Goal: Information Seeking & Learning: Find specific fact

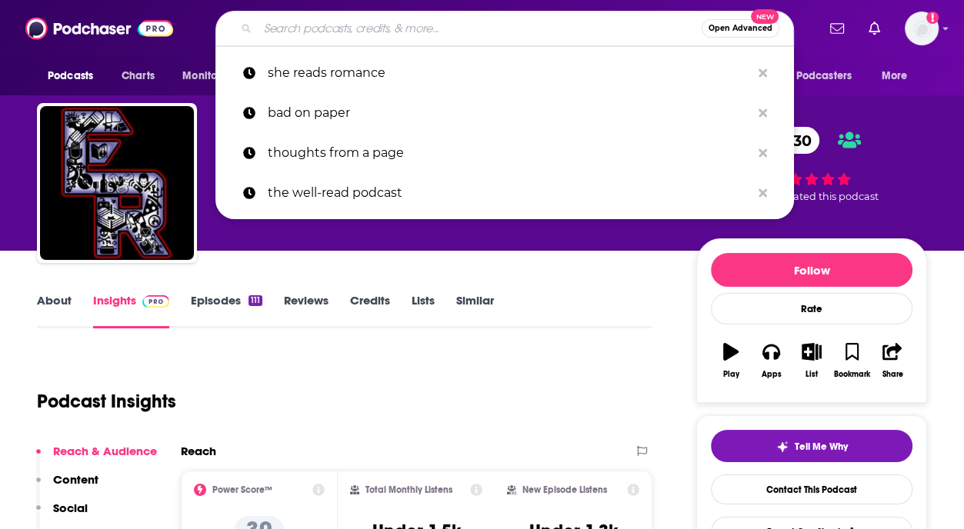
click at [408, 27] on input "Search podcasts, credits, & more..." at bounding box center [480, 28] width 444 height 25
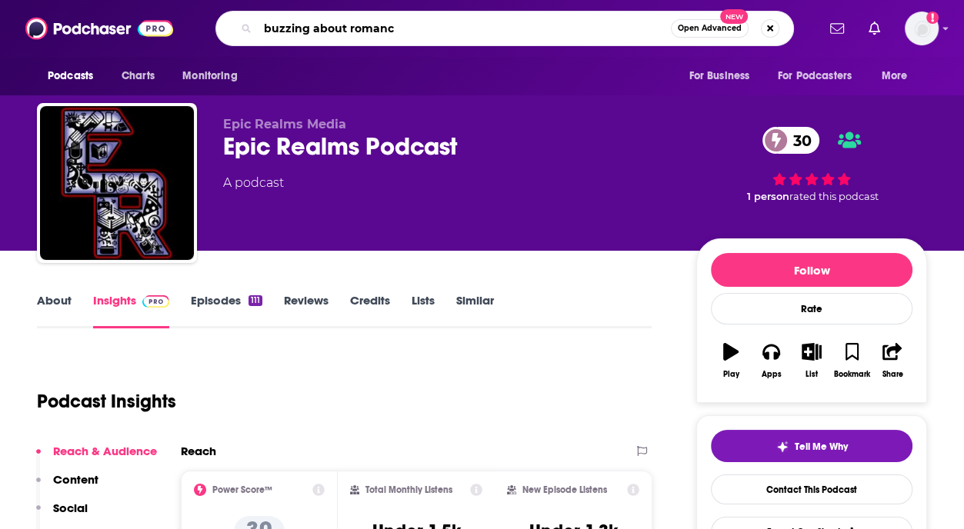
type input "buzzing about romance"
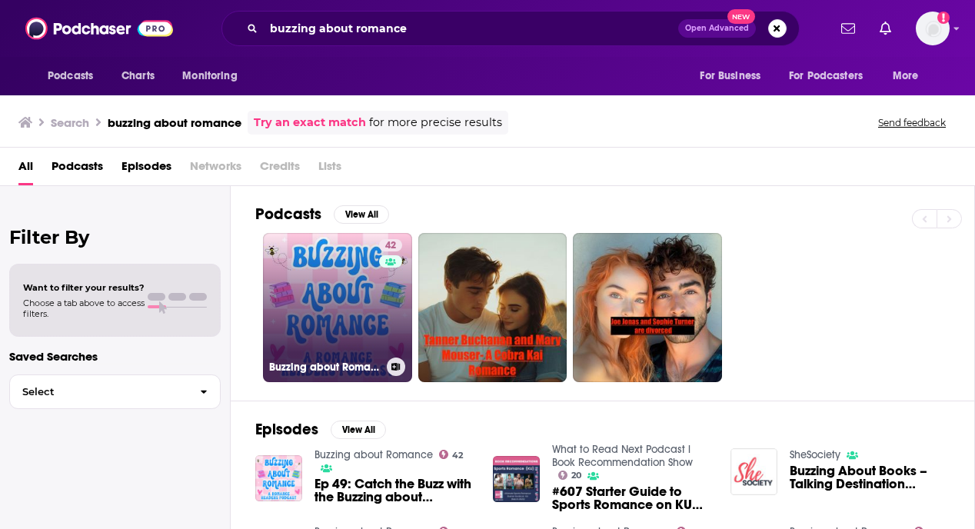
click at [331, 322] on link "42 Buzzing about Romance" at bounding box center [337, 307] width 149 height 149
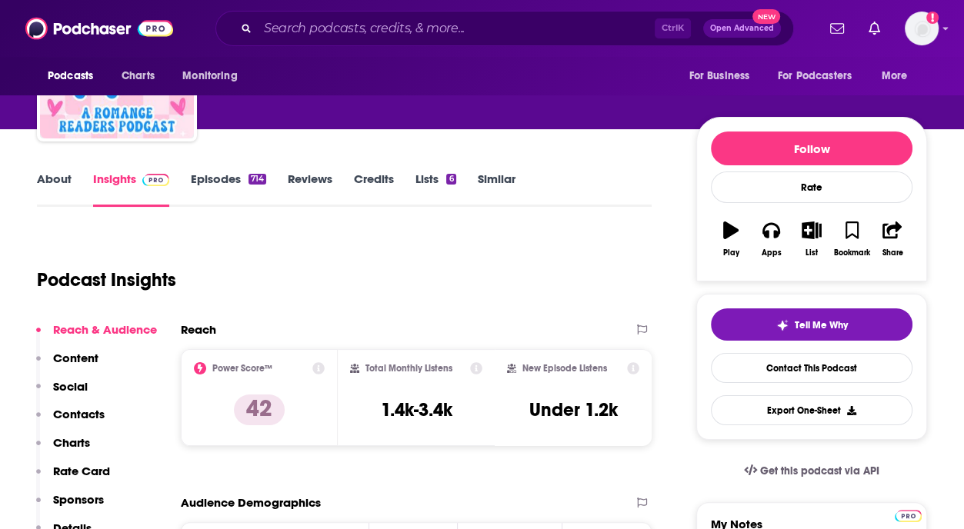
scroll to position [154, 0]
